Goal: Find specific page/section: Find specific page/section

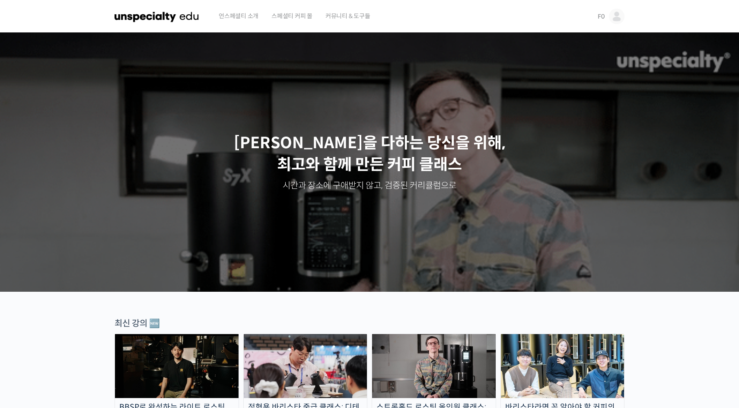
click at [601, 21] on link "F0" at bounding box center [611, 16] width 27 height 33
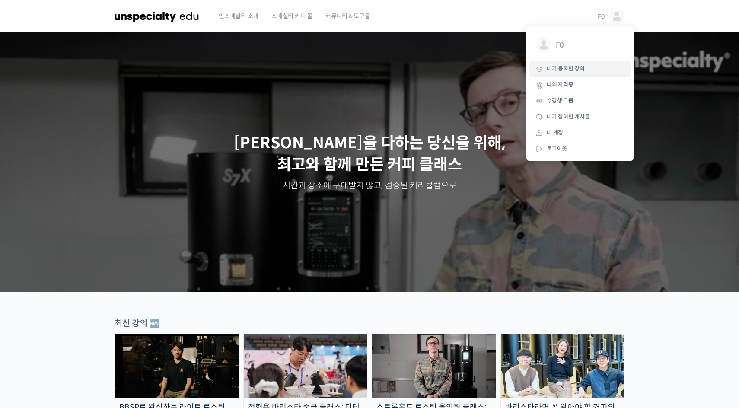
click at [561, 71] on span "내가 등록한 강의" at bounding box center [566, 68] width 38 height 7
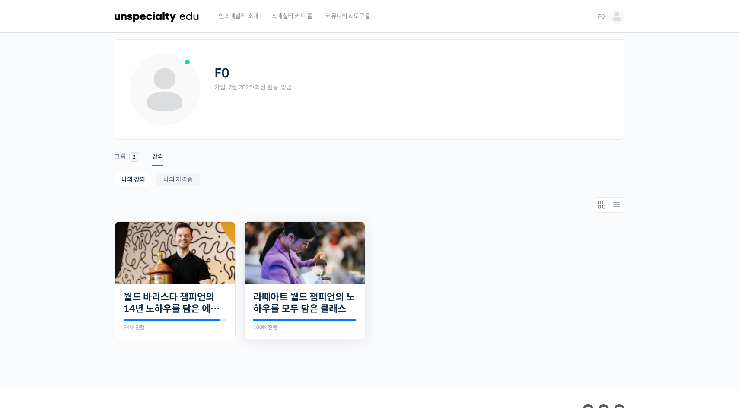
click at [286, 284] on img at bounding box center [305, 253] width 120 height 63
